Goal: Information Seeking & Learning: Learn about a topic

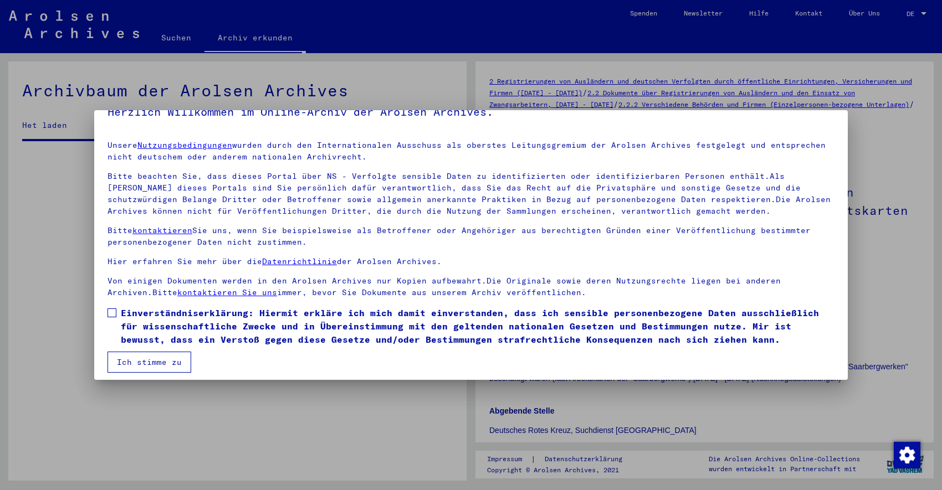
scroll to position [27, 0]
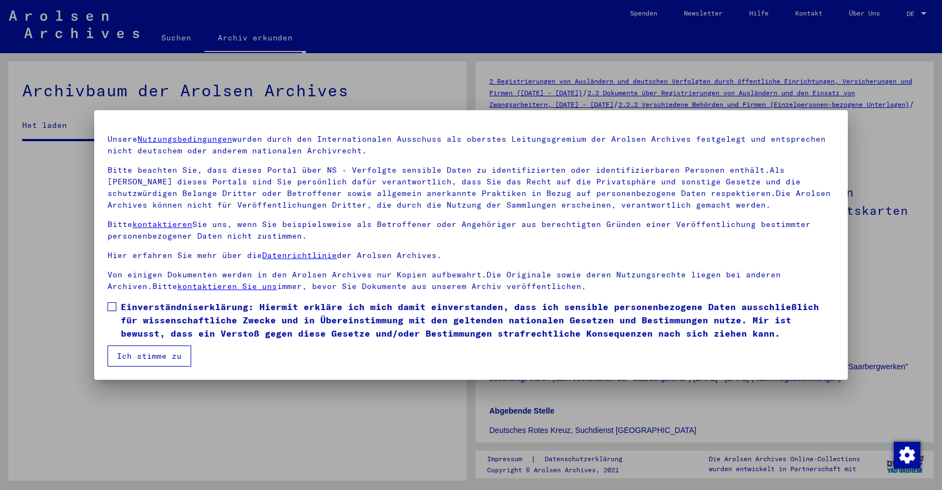
click at [156, 360] on button "Ich stimme zu" at bounding box center [150, 356] width 84 height 21
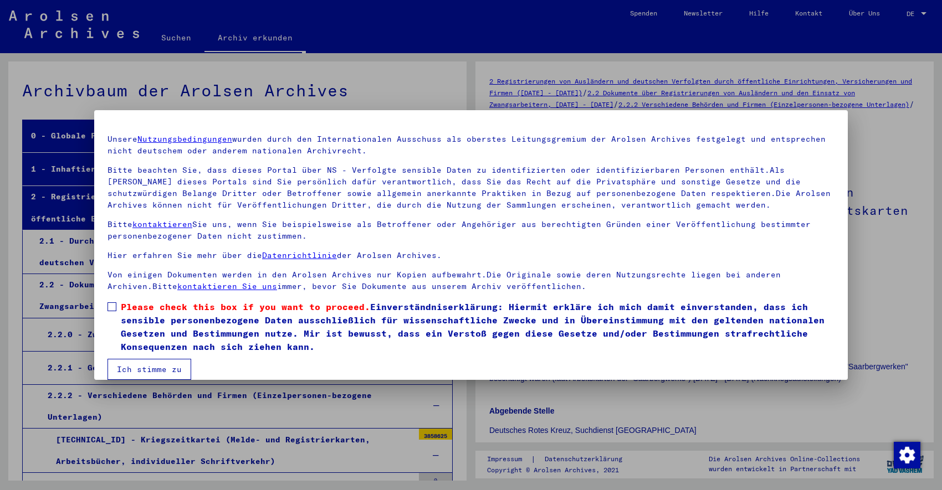
scroll to position [2949, 0]
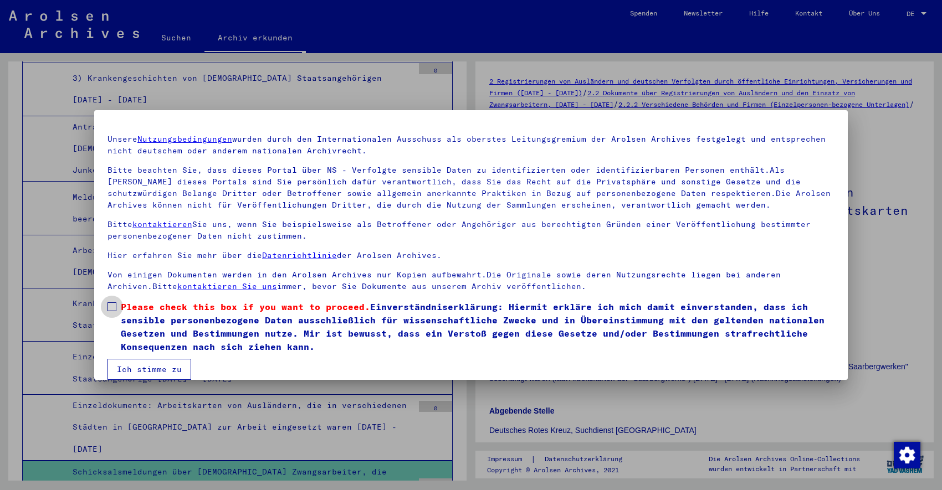
click at [111, 306] on span at bounding box center [112, 307] width 9 height 9
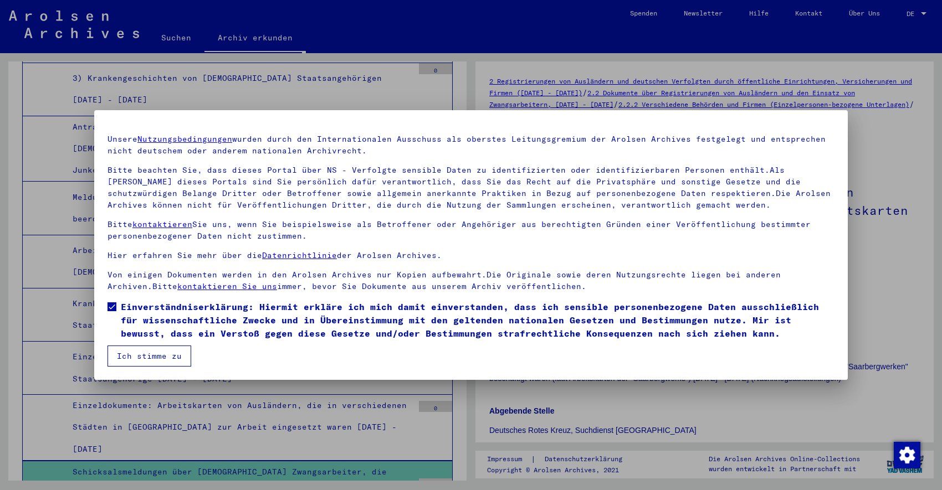
click at [141, 361] on button "Ich stimme zu" at bounding box center [150, 356] width 84 height 21
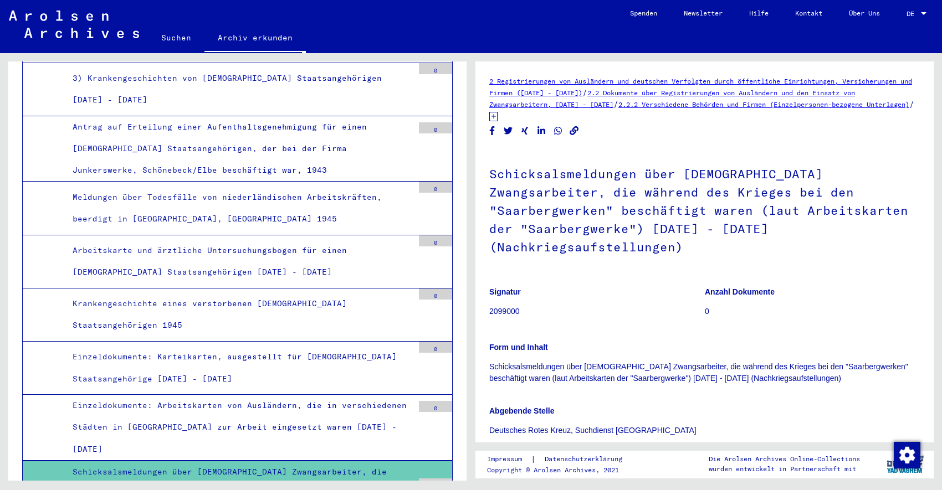
scroll to position [6185, 0]
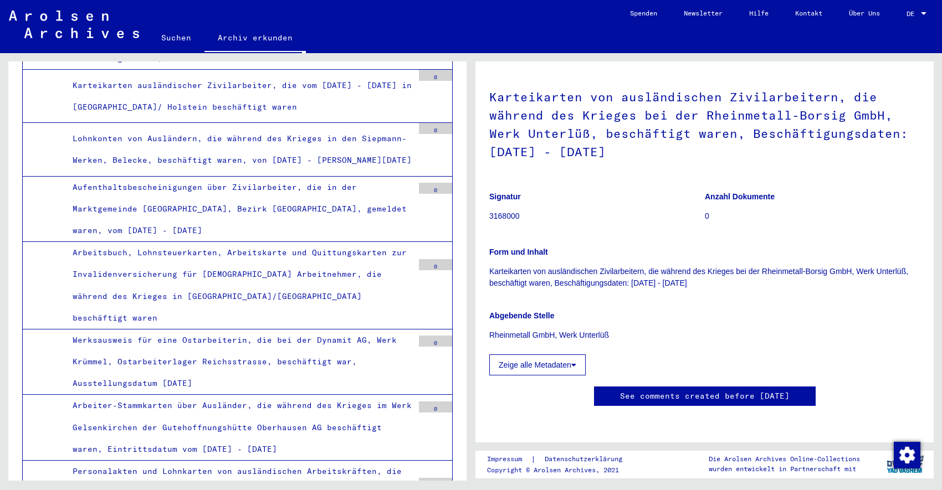
scroll to position [163, 0]
click at [542, 355] on button "Zeige alle Metadaten" at bounding box center [537, 365] width 96 height 21
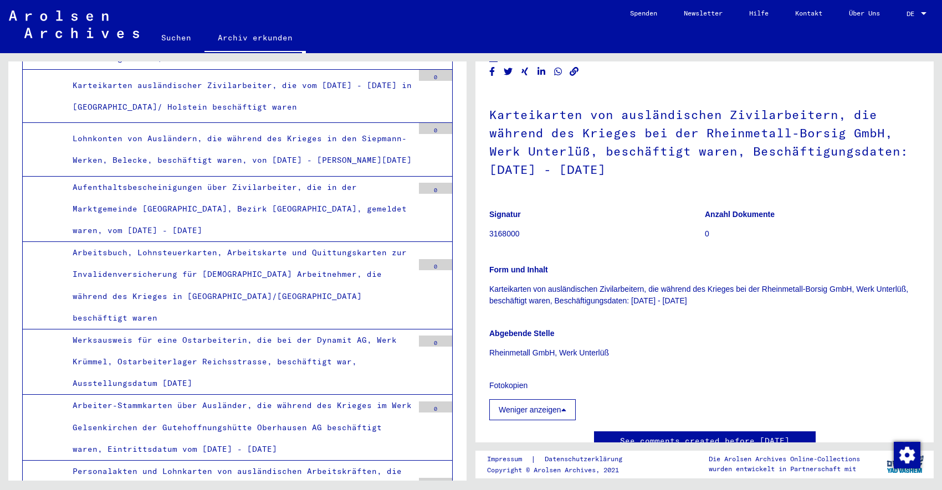
scroll to position [0, 0]
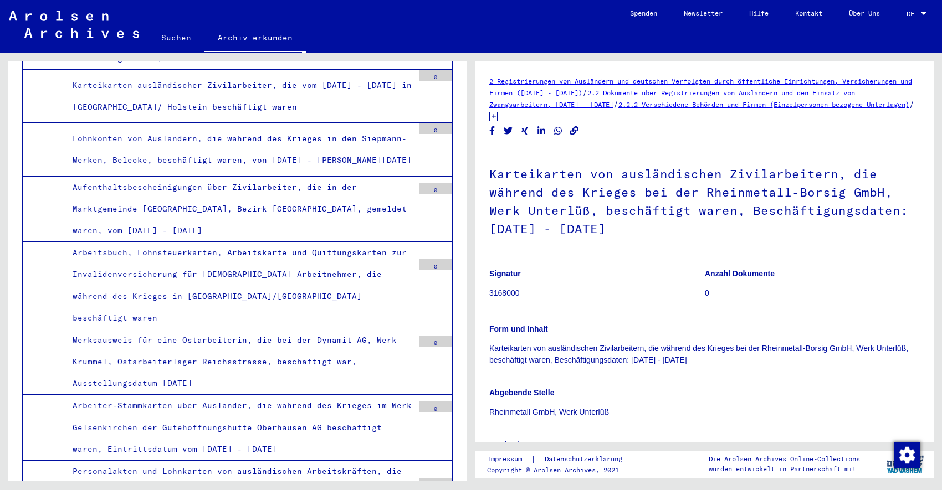
click at [581, 81] on link "2 Registrierungen von Ausländern und deutschen Verfolgten durch öffentliche Ein…" at bounding box center [700, 87] width 423 height 20
click at [686, 93] on link "2.2 Dokumente über Registrierungen von Ausländern und den Einsatz von Zwangsarb…" at bounding box center [672, 99] width 366 height 20
click at [682, 101] on link "2.2.2 Verschiedene Behörden und Firmen (Einzelpersonen-bezogene Unterlagen)" at bounding box center [763, 104] width 291 height 8
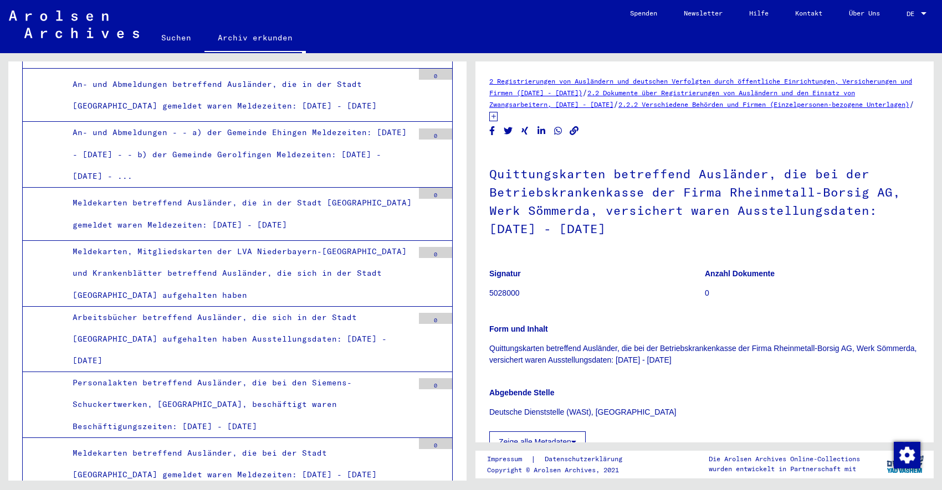
scroll to position [49245, 0]
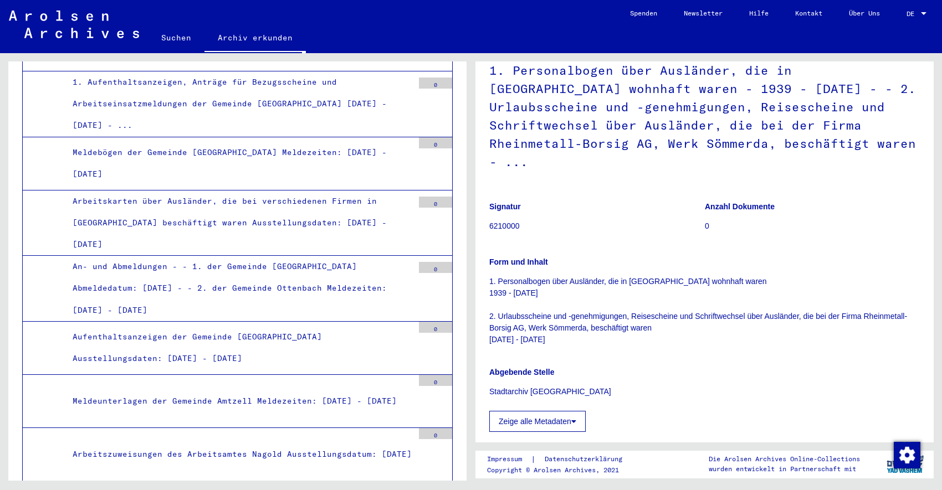
scroll to position [108, 0]
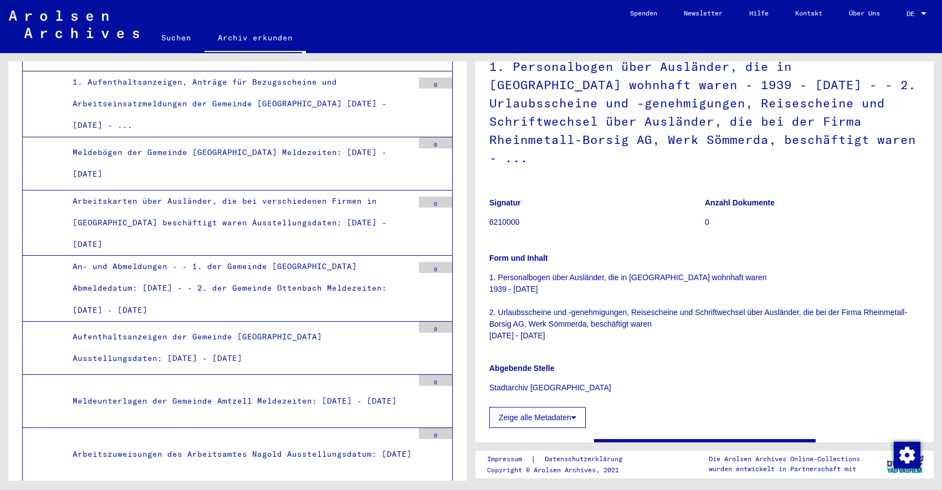
click at [538, 272] on p "1. Personalbogen über Ausländer, die in [GEOGRAPHIC_DATA] wohnhaft waren 1939 -…" at bounding box center [704, 307] width 431 height 70
click at [526, 273] on p "1. Personalbogen über Ausländer, die in [GEOGRAPHIC_DATA] wohnhaft waren 1939 -…" at bounding box center [704, 307] width 431 height 70
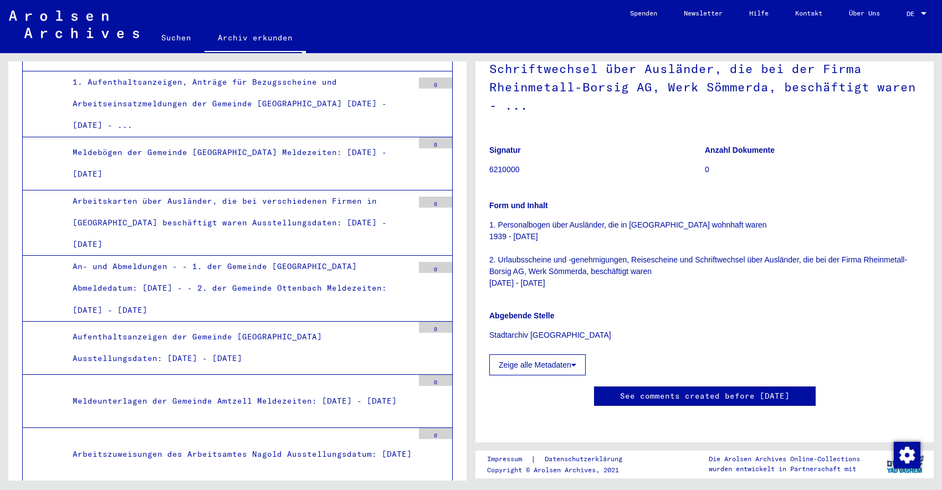
scroll to position [239, 0]
click at [570, 355] on button "Zeige alle Metadaten" at bounding box center [537, 365] width 96 height 21
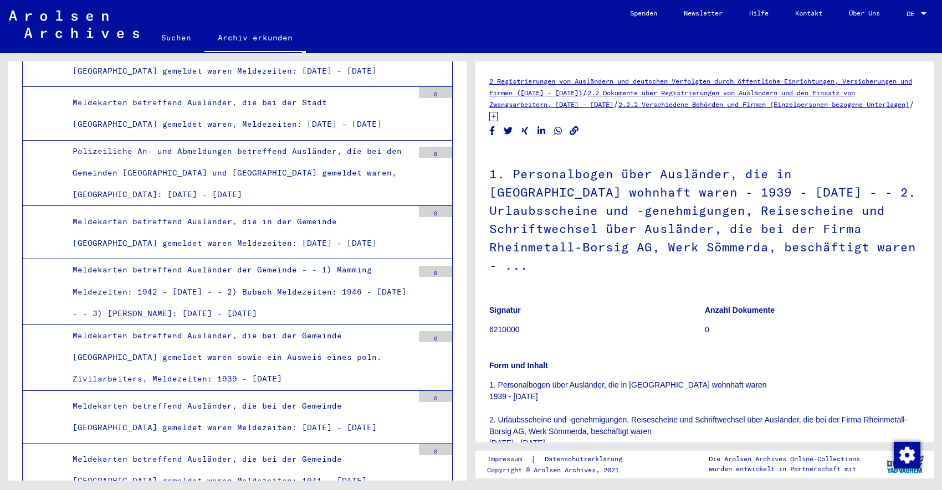
scroll to position [27529, 0]
